Goal: Book appointment/travel/reservation

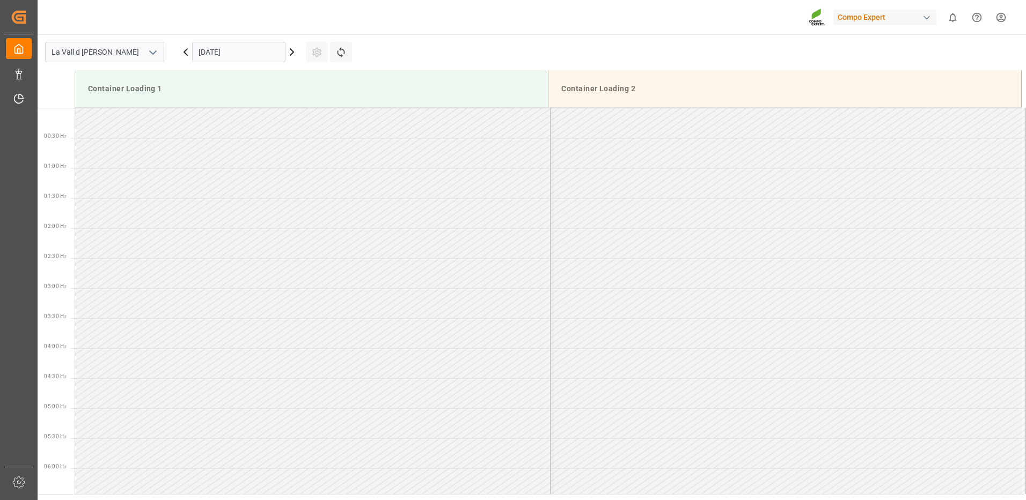
scroll to position [761, 0]
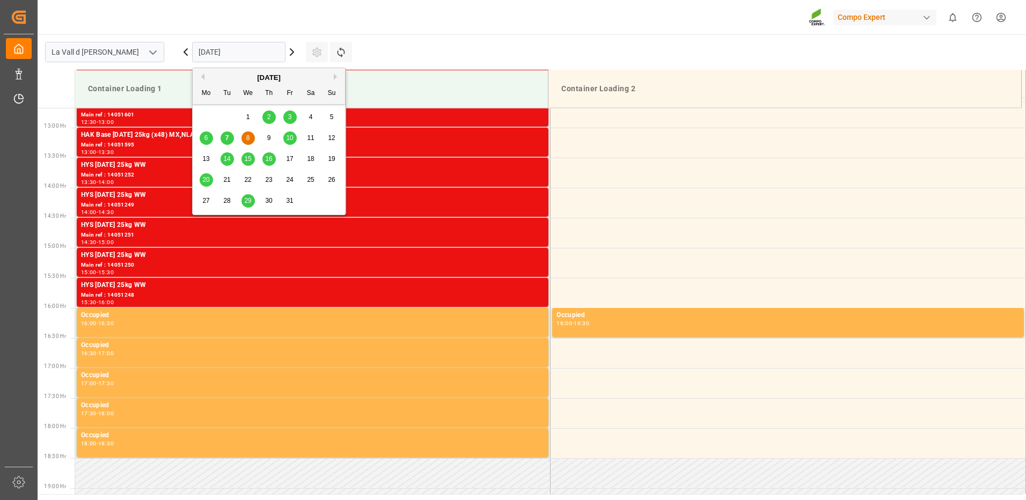
click at [225, 58] on input "[DATE]" at bounding box center [238, 52] width 93 height 20
click at [249, 202] on span "29" at bounding box center [247, 201] width 7 height 8
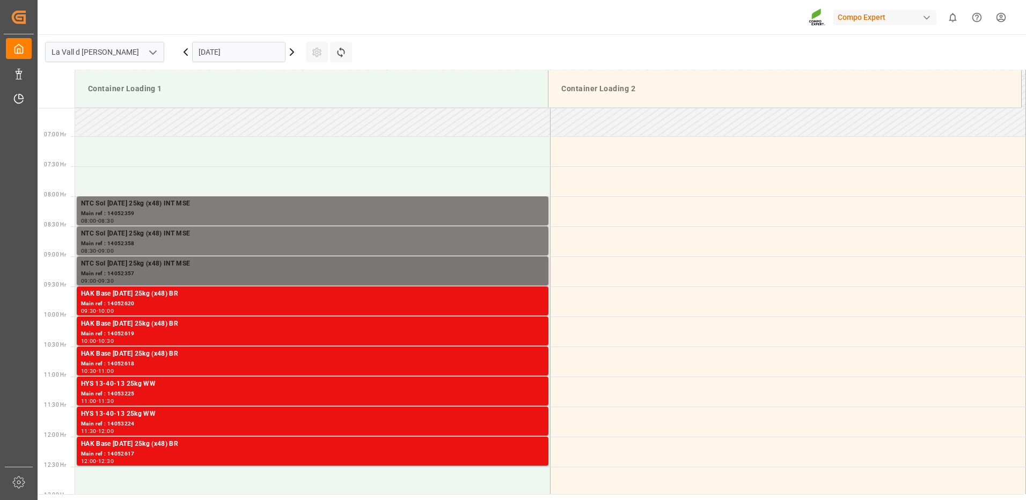
scroll to position [446, 0]
